Goal: Find specific page/section: Find specific page/section

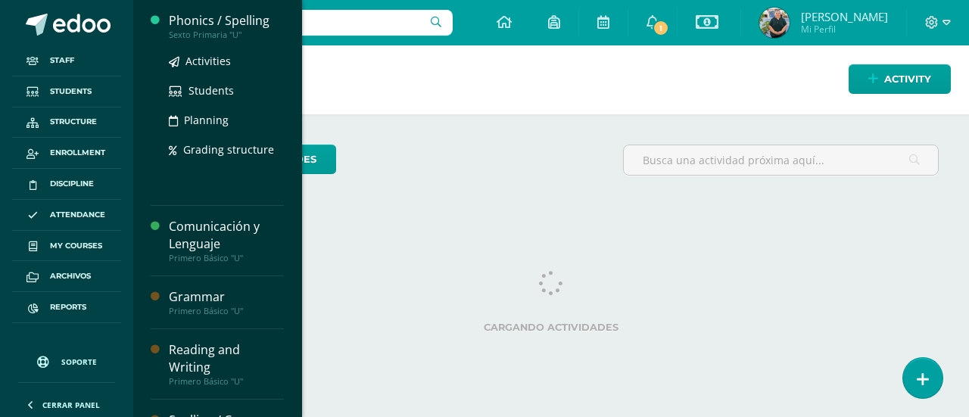
click at [207, 27] on div "Phonics / Spelling" at bounding box center [226, 20] width 115 height 17
click at [209, 63] on span "Activities" at bounding box center [207, 61] width 45 height 14
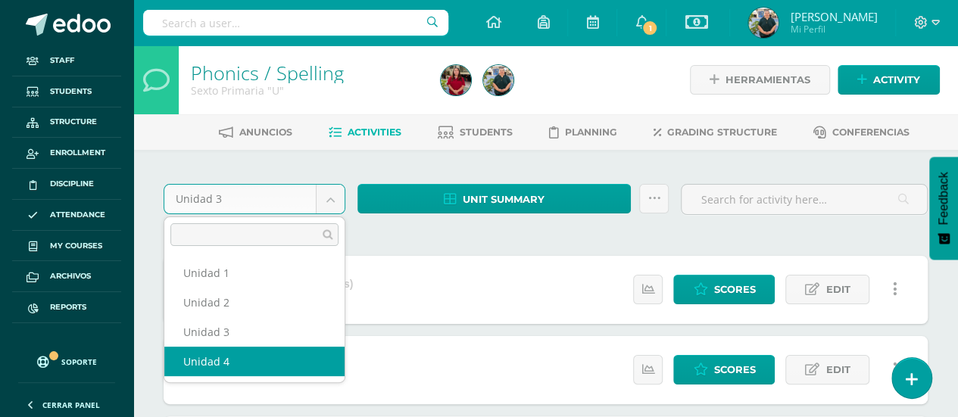
select select "Unidad 4"
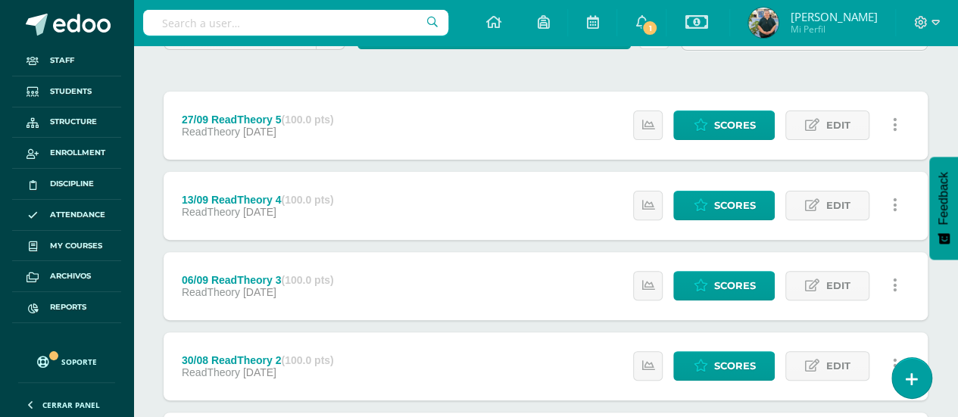
scroll to position [151, 0]
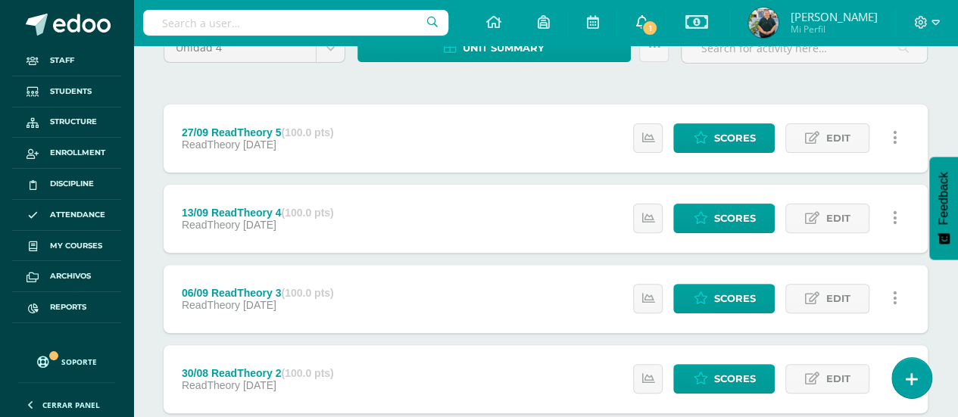
click at [635, 20] on icon at bounding box center [641, 22] width 12 height 14
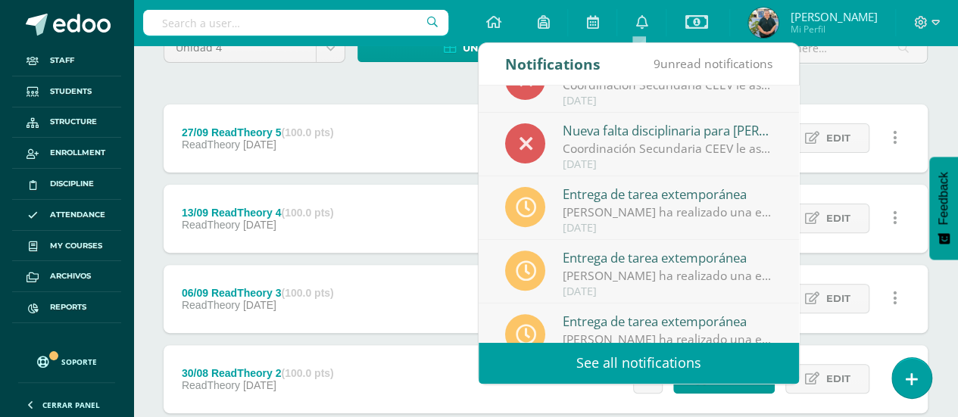
scroll to position [251, 0]
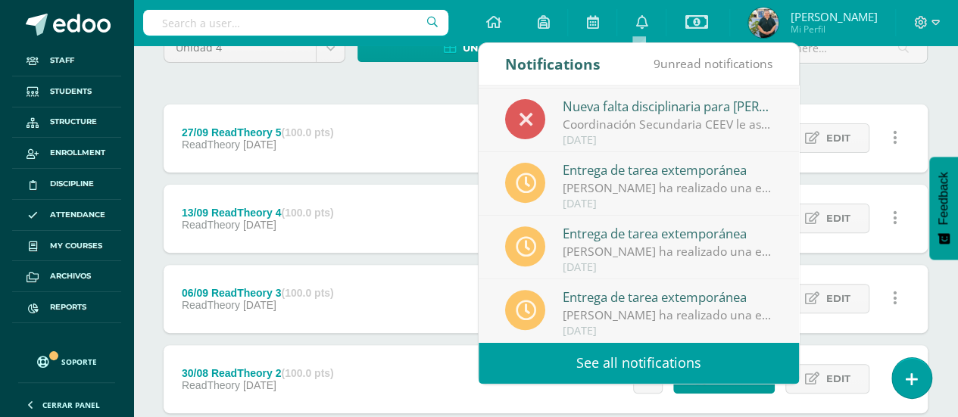
click at [238, 92] on div "Unidad 4 Unidad 1 Unidad 2 Unidad 3 Unidad 4 Unit summary Download as HTML Down…" at bounding box center [545, 296] width 776 height 535
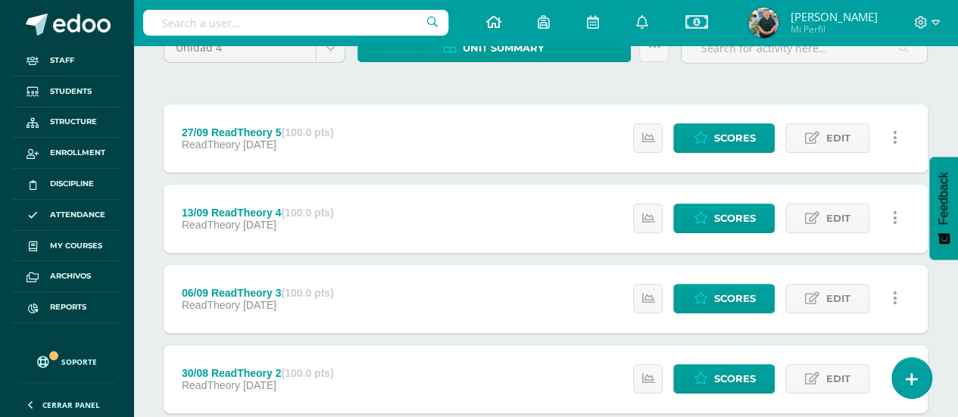
click at [498, 22] on link at bounding box center [492, 22] width 51 height 45
